Goal: Task Accomplishment & Management: Manage account settings

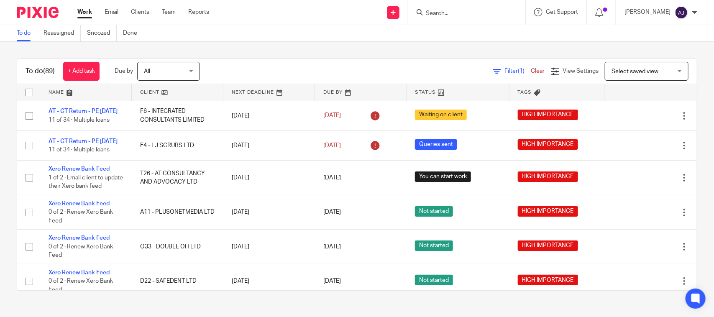
scroll to position [837, 0]
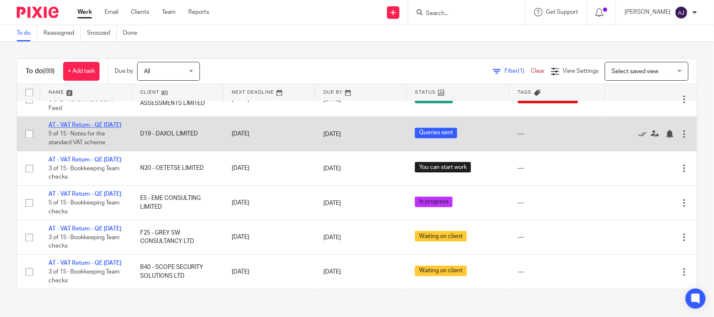
click at [90, 128] on link "AT - VAT Return - QE [DATE]" at bounding box center [85, 125] width 73 height 6
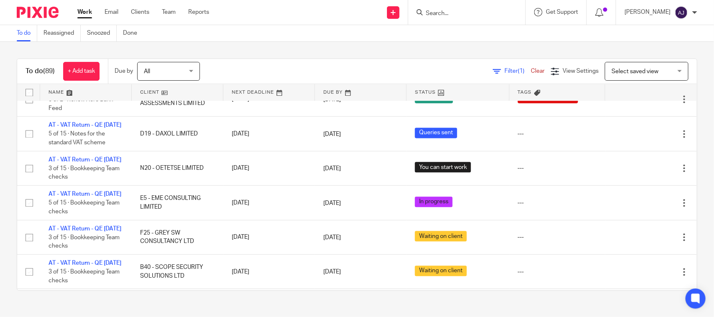
click at [26, 34] on link "To do" at bounding box center [27, 33] width 20 height 16
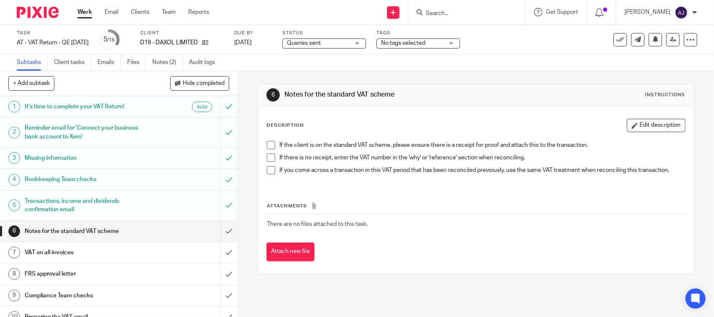
click at [171, 64] on link "Notes (2)" at bounding box center [167, 62] width 31 height 16
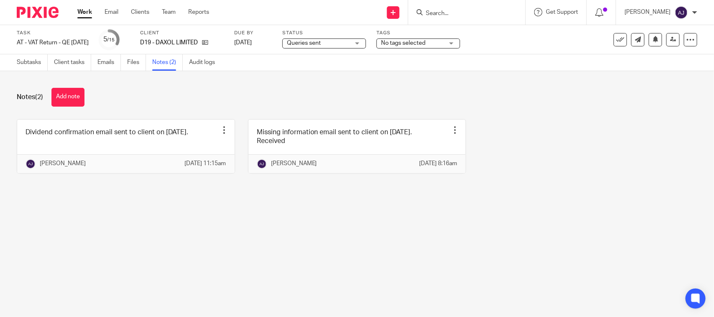
click at [107, 63] on link "Emails" at bounding box center [108, 62] width 23 height 16
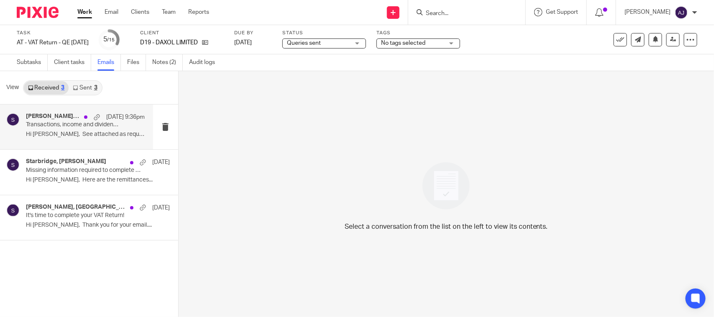
click at [54, 120] on div "DAMIAN DUBE, Starbridge 10 Oct 9:36pm" at bounding box center [85, 117] width 119 height 8
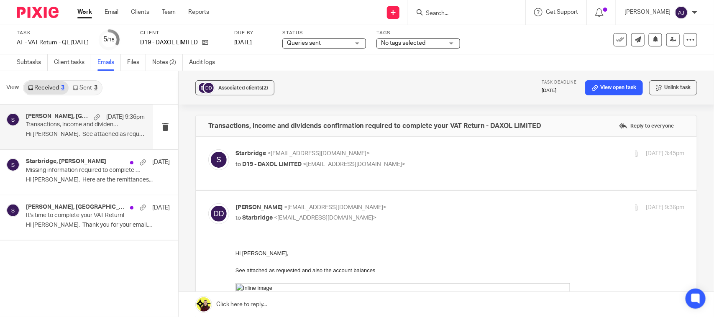
click at [474, 159] on div "Starbridge <info@starbridge.uk> to D19 - DAXOL LIMITED <damiandion@yahoo.co.uk>" at bounding box center [384, 158] width 299 height 19
checkbox input "true"
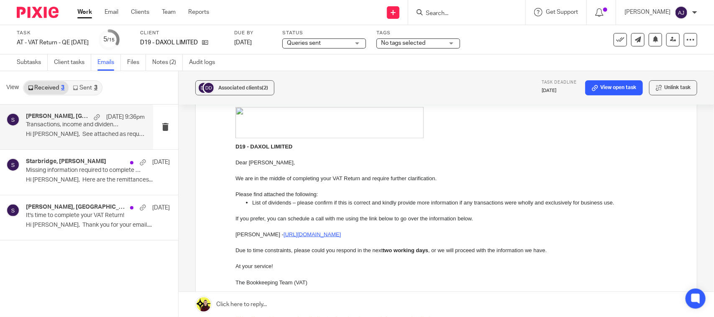
scroll to position [679, 0]
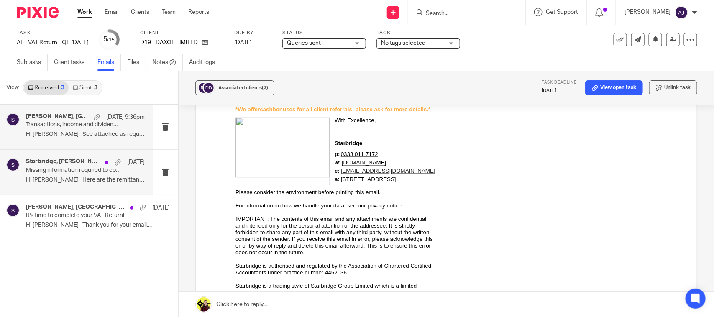
click at [59, 160] on h4 "Starbridge, DAMIAN DUBE" at bounding box center [63, 161] width 75 height 7
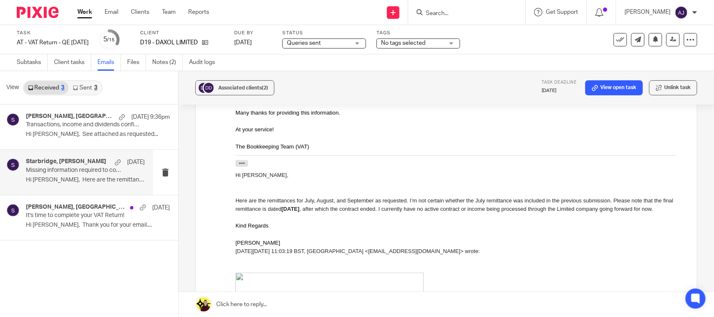
scroll to position [3, 0]
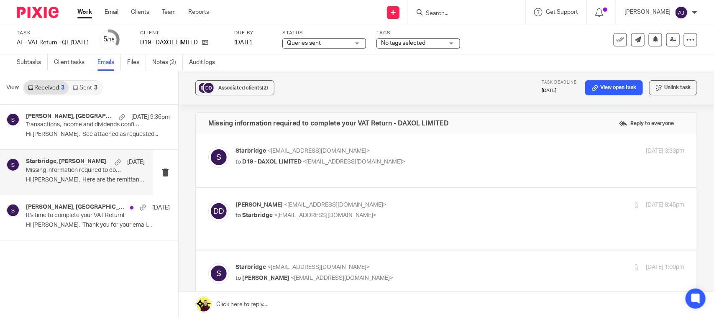
click at [455, 202] on p "DAMIAN DUBE <damiandion@yahoo.co.uk>" at bounding box center [384, 205] width 299 height 9
checkbox input "true"
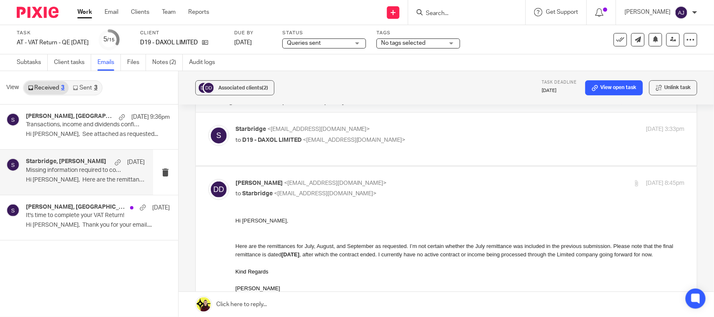
scroll to position [0, 0]
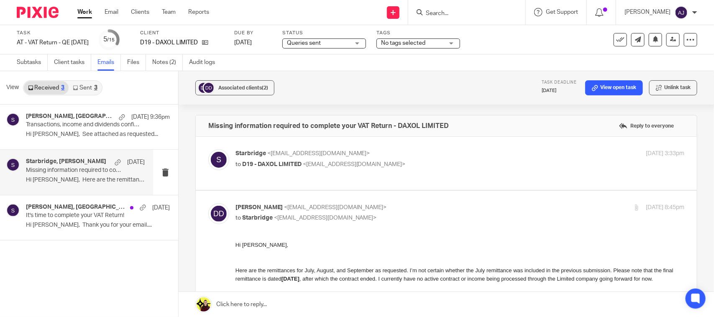
click at [436, 156] on p "Starbridge <info@starbridge.uk>" at bounding box center [384, 153] width 299 height 9
checkbox input "true"
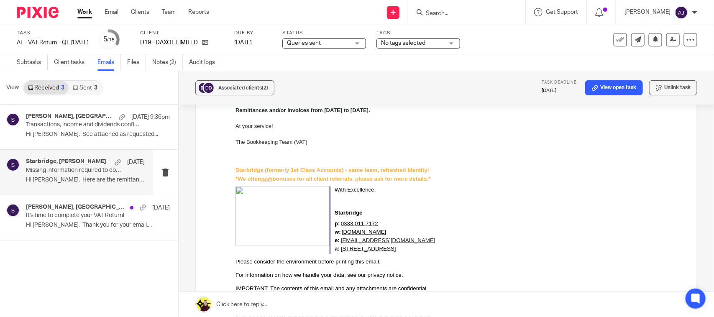
scroll to position [575, 0]
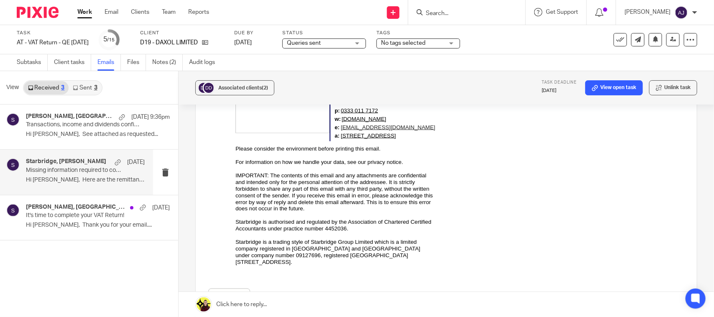
click at [101, 165] on div "Starbridge, DAMIAN DUBE 8 Oct" at bounding box center [85, 162] width 119 height 8
click at [83, 135] on p "Hi Bobo, See attached as requested..." at bounding box center [85, 134] width 119 height 7
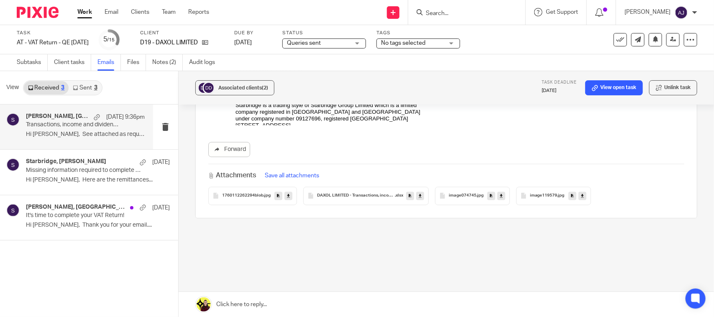
scroll to position [621, 0]
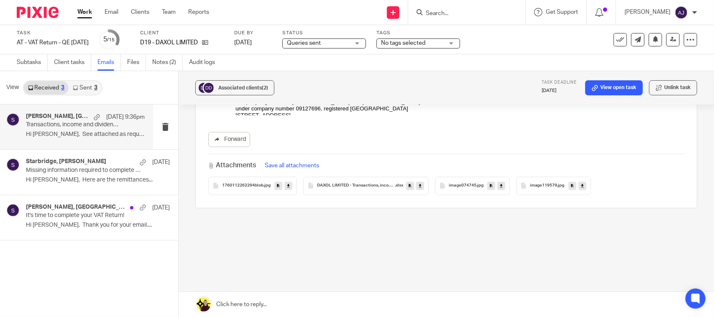
click at [421, 186] on link at bounding box center [420, 186] width 8 height 8
click at [130, 62] on link "Files" at bounding box center [136, 62] width 19 height 16
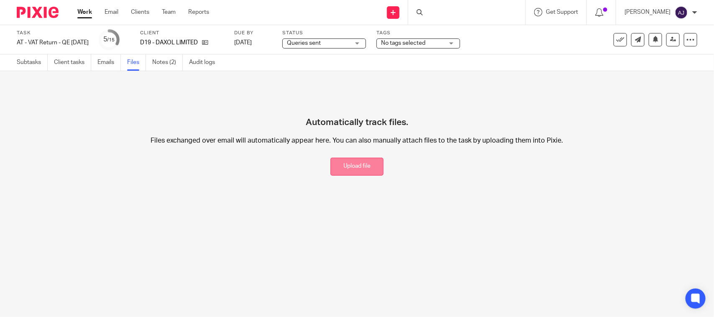
drag, startPoint x: 341, startPoint y: 168, endPoint x: 420, endPoint y: 155, distance: 80.6
click at [341, 168] on button "Upload file" at bounding box center [356, 167] width 53 height 18
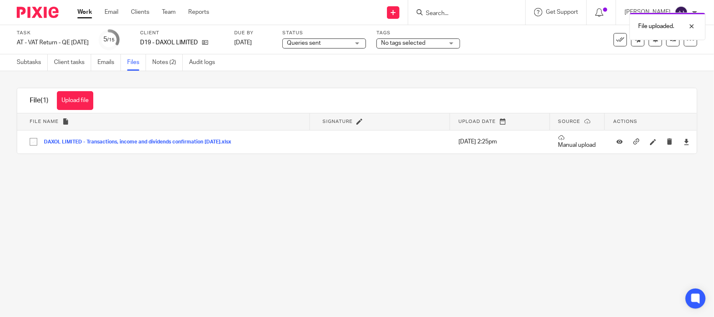
drag, startPoint x: 327, startPoint y: 42, endPoint x: 335, endPoint y: 61, distance: 20.0
click at [321, 42] on span "Queries sent" at bounding box center [304, 43] width 34 height 6
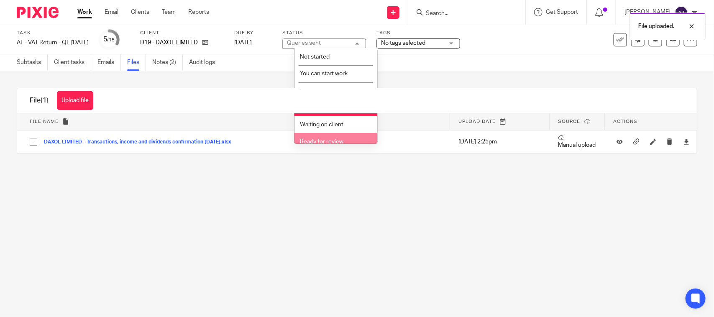
drag, startPoint x: 332, startPoint y: 137, endPoint x: 340, endPoint y: 128, distance: 11.8
click at [332, 137] on li "Ready for review" at bounding box center [335, 141] width 83 height 17
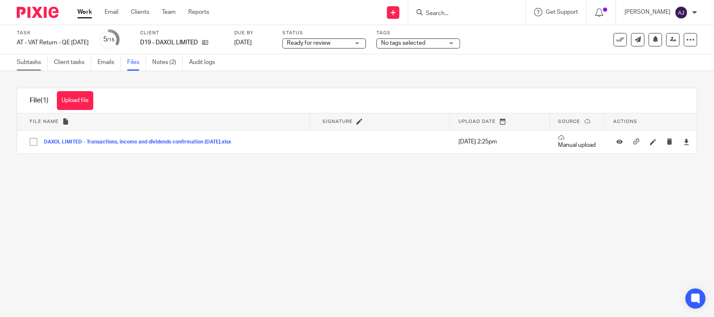
click at [46, 59] on link "Subtasks" at bounding box center [32, 62] width 31 height 16
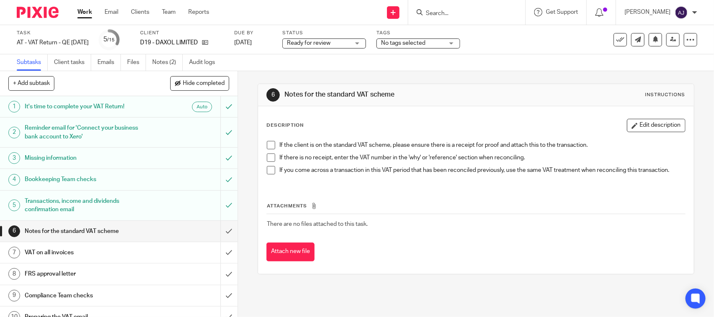
drag, startPoint x: 272, startPoint y: 144, endPoint x: 271, endPoint y: 150, distance: 5.5
click at [272, 144] on span at bounding box center [271, 145] width 8 height 8
click at [269, 153] on li "If the client is on the standard VAT scheme, please ensure there is a receipt f…" at bounding box center [476, 147] width 418 height 13
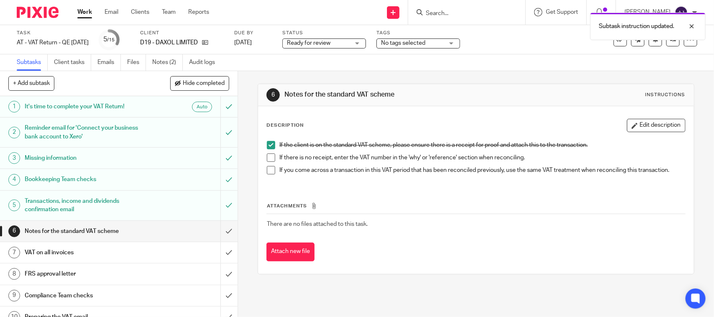
click at [270, 162] on span at bounding box center [271, 157] width 8 height 8
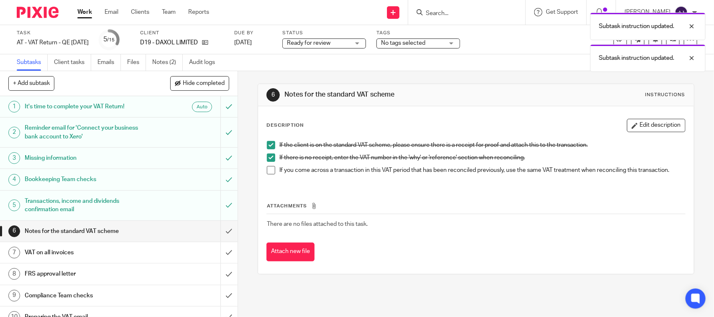
click at [272, 176] on li "If you come across a transaction in this VAT period that has been reconciled pr…" at bounding box center [476, 172] width 418 height 13
click at [268, 176] on li "If you come across a transaction in this VAT period that has been reconciled pr…" at bounding box center [476, 172] width 418 height 13
click at [270, 169] on span at bounding box center [271, 170] width 8 height 8
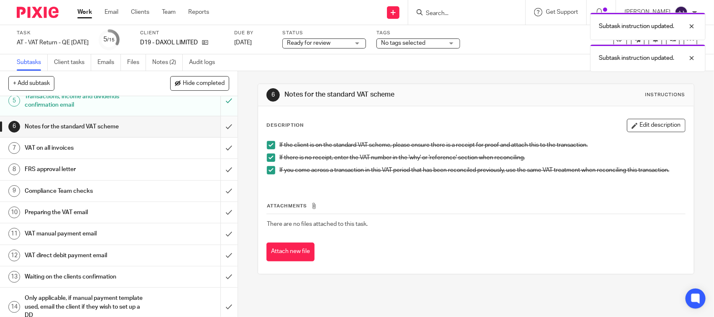
click at [212, 130] on input "submit" at bounding box center [118, 126] width 237 height 21
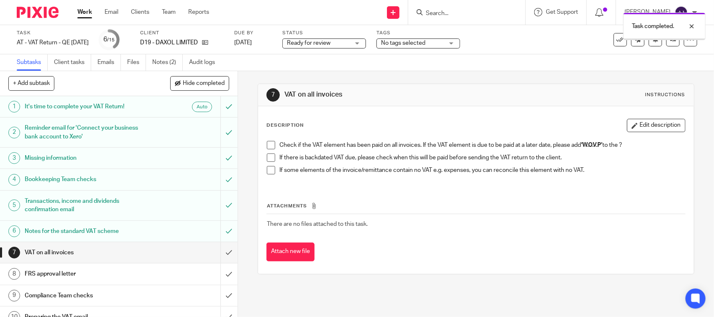
scroll to position [105, 0]
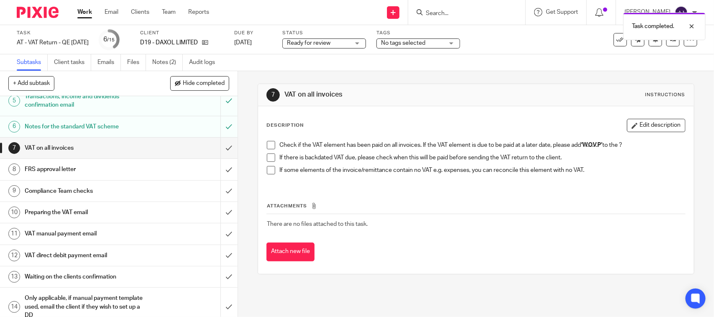
click at [273, 152] on li "Check if the VAT element has been paid on all invoices. If the VAT element is d…" at bounding box center [476, 147] width 418 height 13
click at [269, 147] on span at bounding box center [271, 145] width 8 height 8
click at [267, 160] on span at bounding box center [271, 157] width 8 height 8
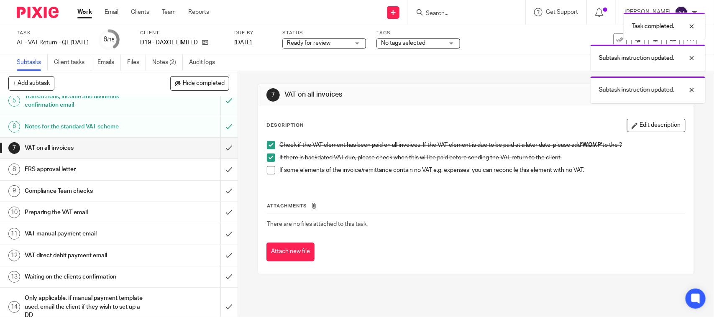
click at [267, 172] on span at bounding box center [271, 170] width 8 height 8
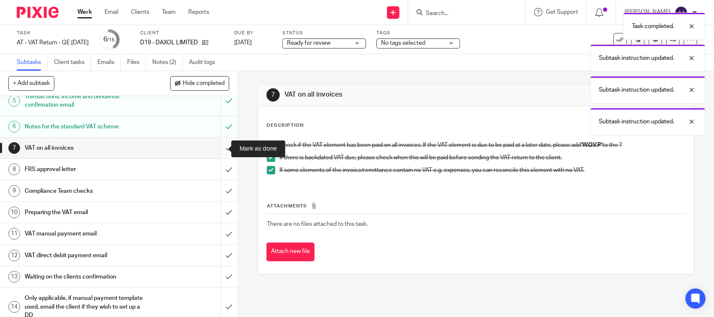
click at [216, 148] on input "submit" at bounding box center [118, 148] width 237 height 21
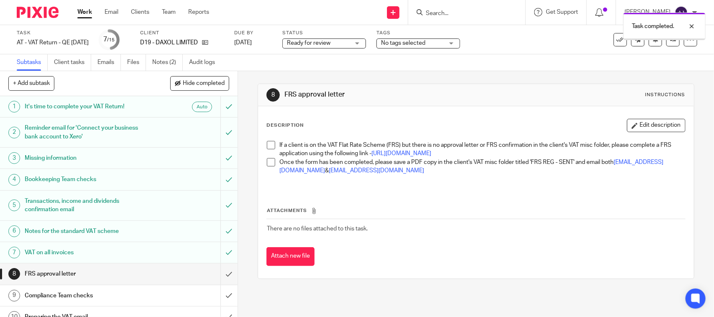
scroll to position [105, 0]
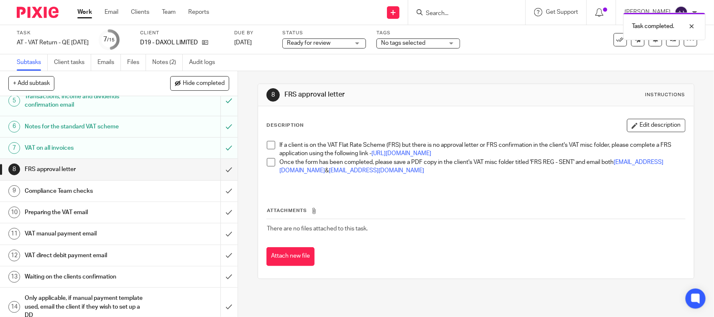
click at [268, 147] on span at bounding box center [271, 145] width 8 height 8
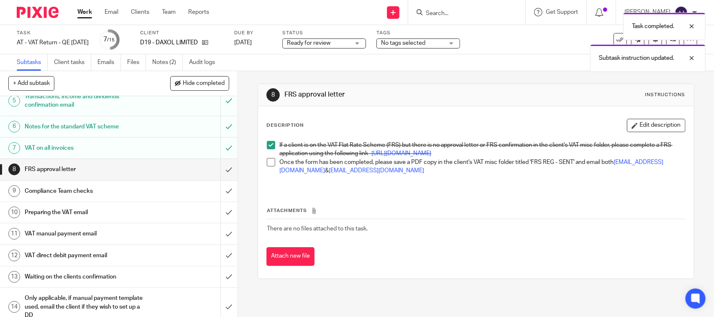
click at [267, 166] on span at bounding box center [271, 162] width 8 height 8
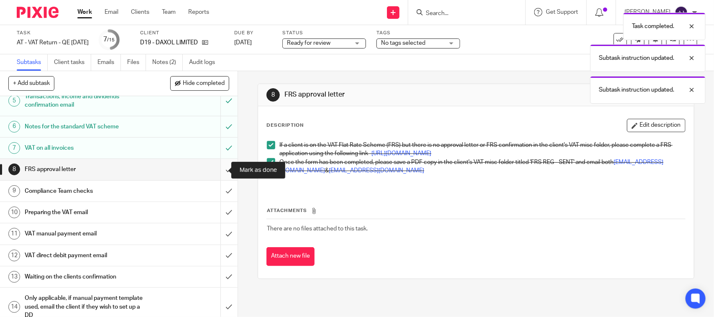
click at [216, 167] on input "submit" at bounding box center [118, 169] width 237 height 21
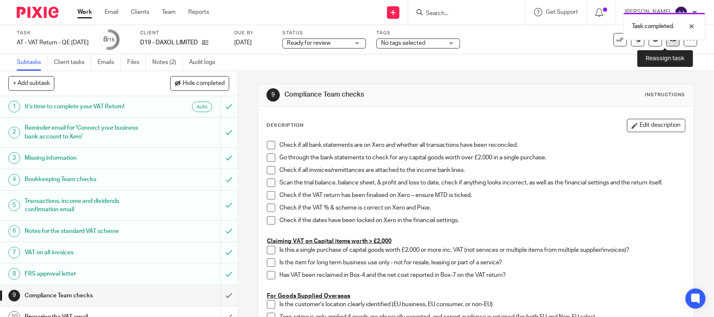
click at [666, 45] on link at bounding box center [672, 39] width 13 height 13
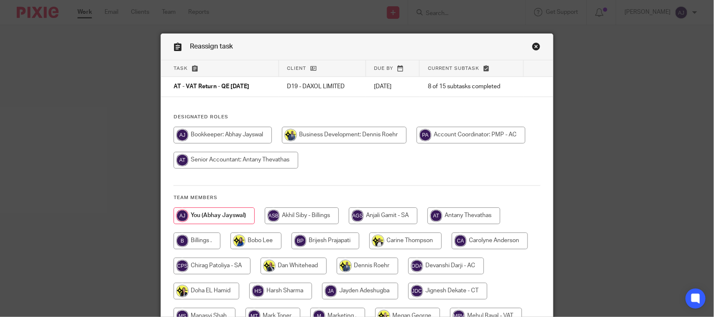
scroll to position [157, 0]
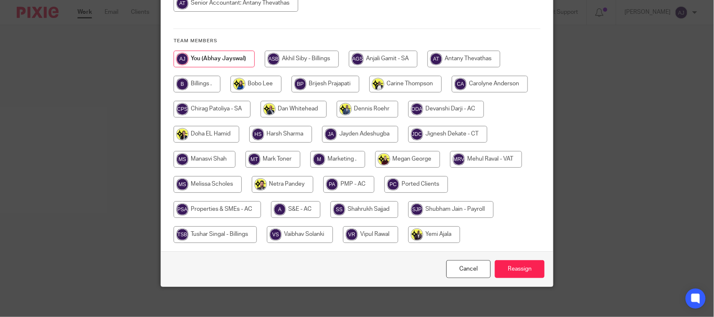
drag, startPoint x: 487, startPoint y: 160, endPoint x: 492, endPoint y: 159, distance: 4.6
click at [488, 160] on input "radio" at bounding box center [486, 159] width 72 height 17
radio input "true"
click at [529, 262] on input "Reassign" at bounding box center [520, 269] width 50 height 18
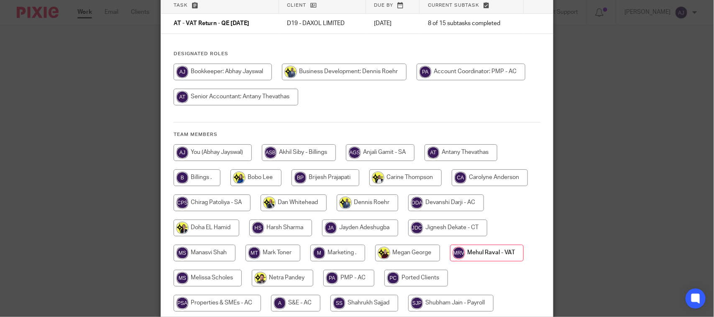
scroll to position [0, 0]
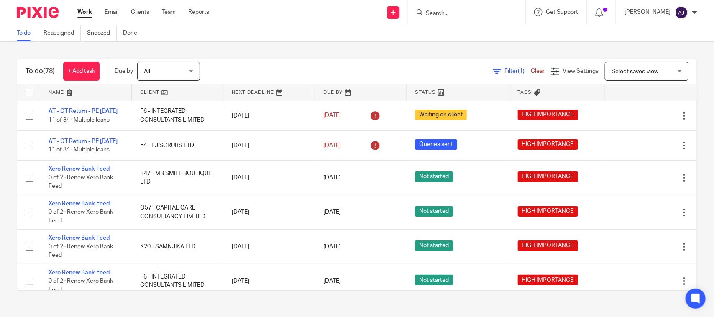
click at [449, 53] on div "To do (78) + Add task Due by All All [DATE] [DATE] This week Next week This mon…" at bounding box center [357, 175] width 714 height 266
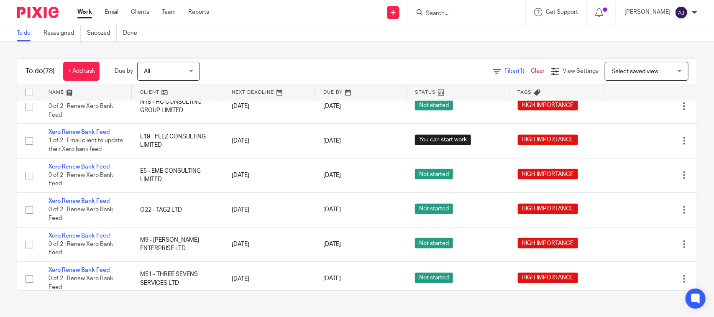
scroll to position [669, 0]
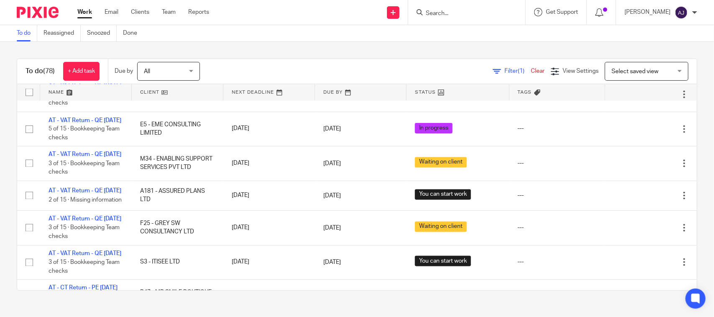
click at [369, 43] on div "To do (78) + Add task Due by All All [DATE] [DATE] This week Next week This mon…" at bounding box center [357, 175] width 714 height 266
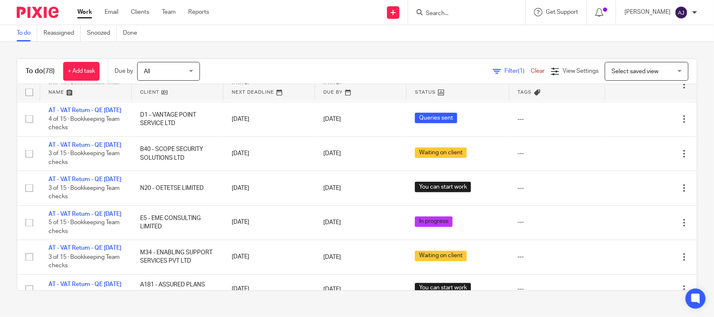
scroll to position [679, 0]
